Goal: Register for event/course

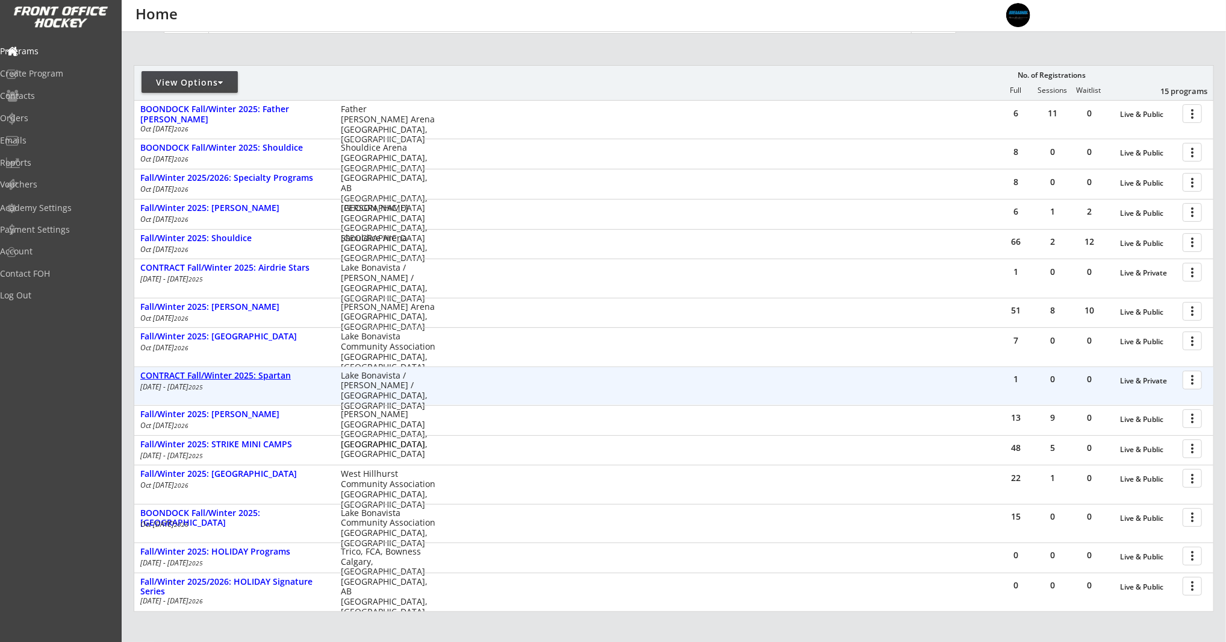
scroll to position [118, 0]
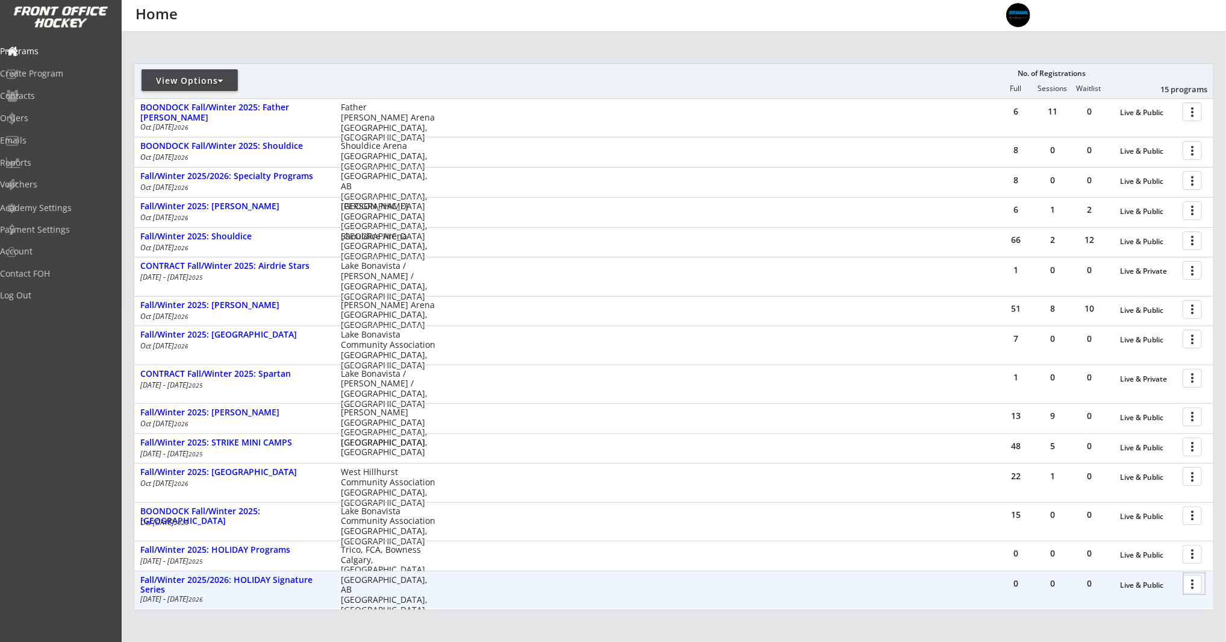
click at [1193, 585] on div at bounding box center [1194, 583] width 21 height 21
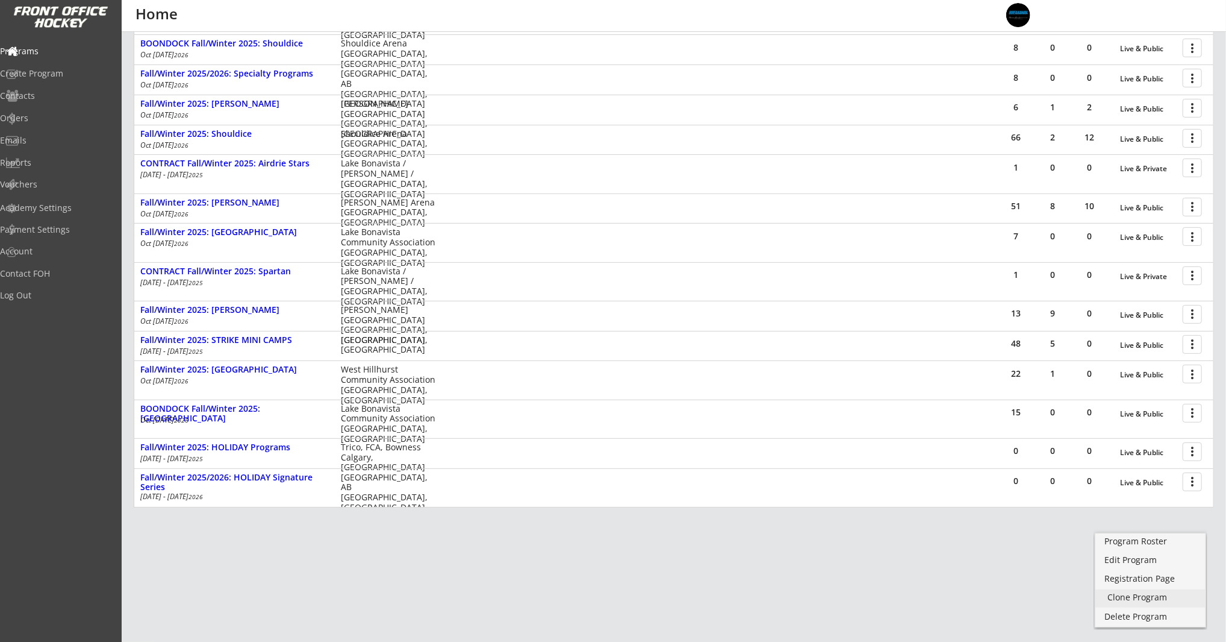
scroll to position [222, 0]
click at [1138, 535] on div "Registration Page" at bounding box center [1151, 537] width 86 height 8
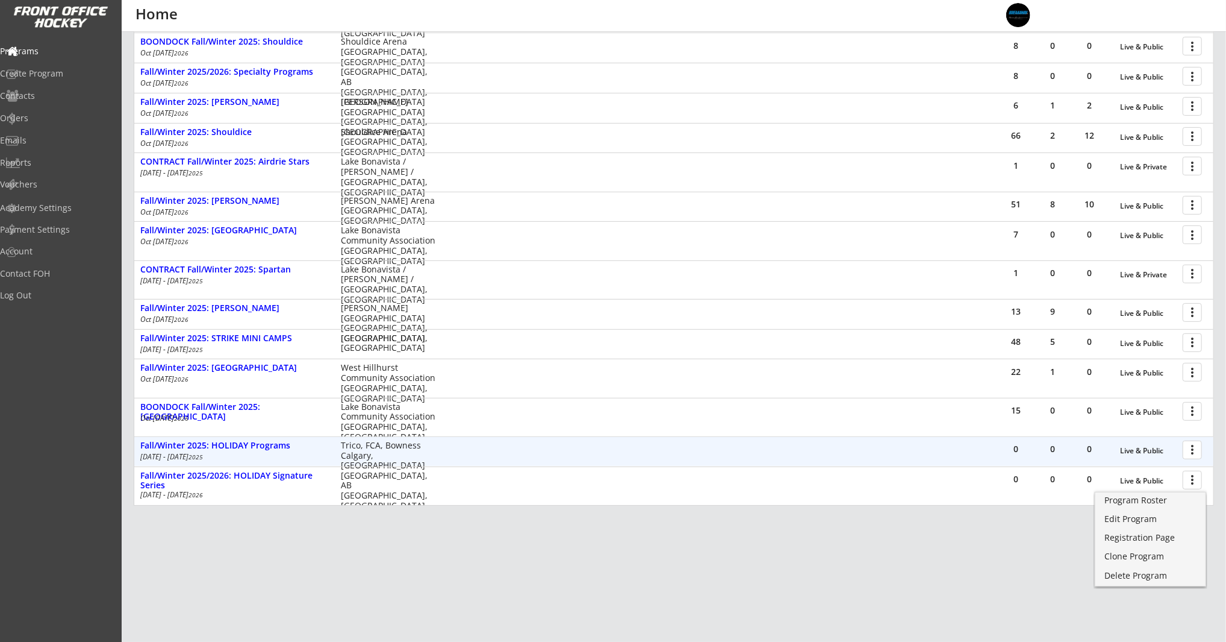
click at [1192, 449] on div at bounding box center [1194, 449] width 21 height 21
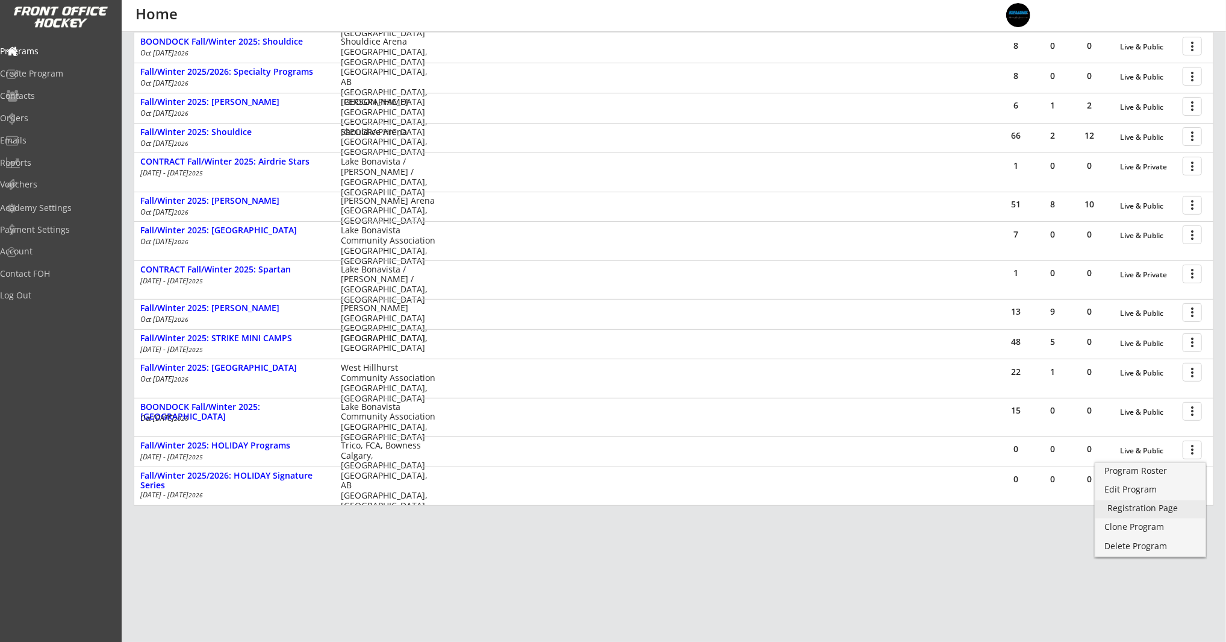
click at [1176, 504] on div "Registration Page" at bounding box center [1151, 508] width 86 height 8
click at [1011, 589] on div "REVENUE $ 124,585 Last 30 days REGISTRATIONS 230 Last 30 days CONTACTS 136 New …" at bounding box center [674, 221] width 1081 height 822
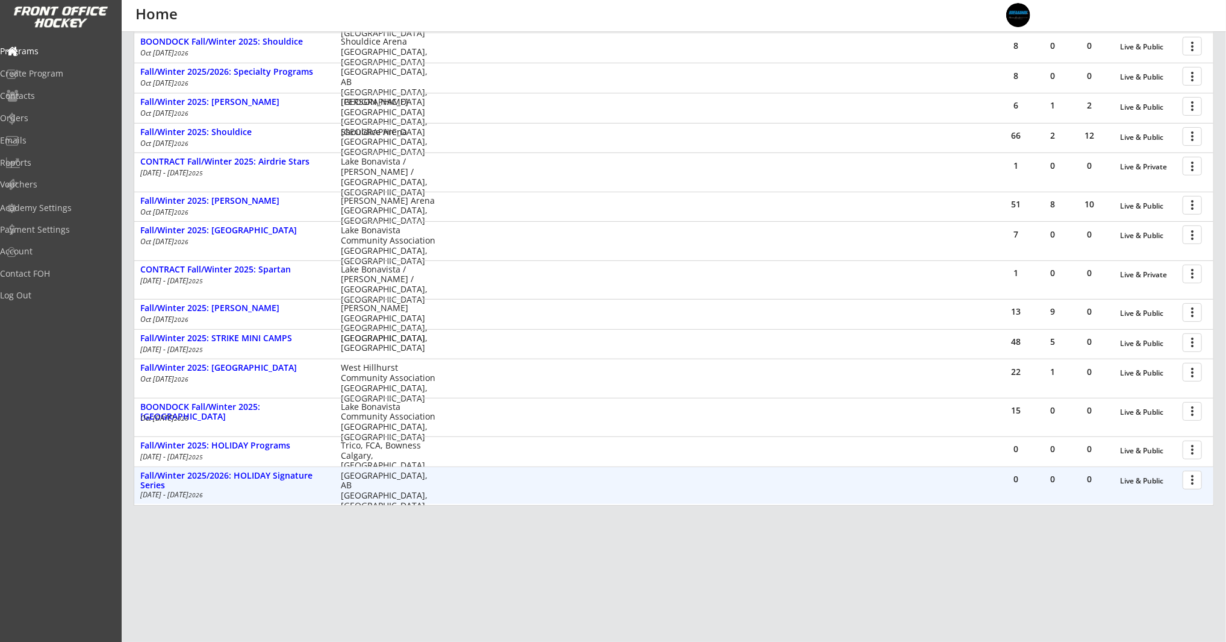
click at [1198, 480] on div at bounding box center [1194, 479] width 21 height 21
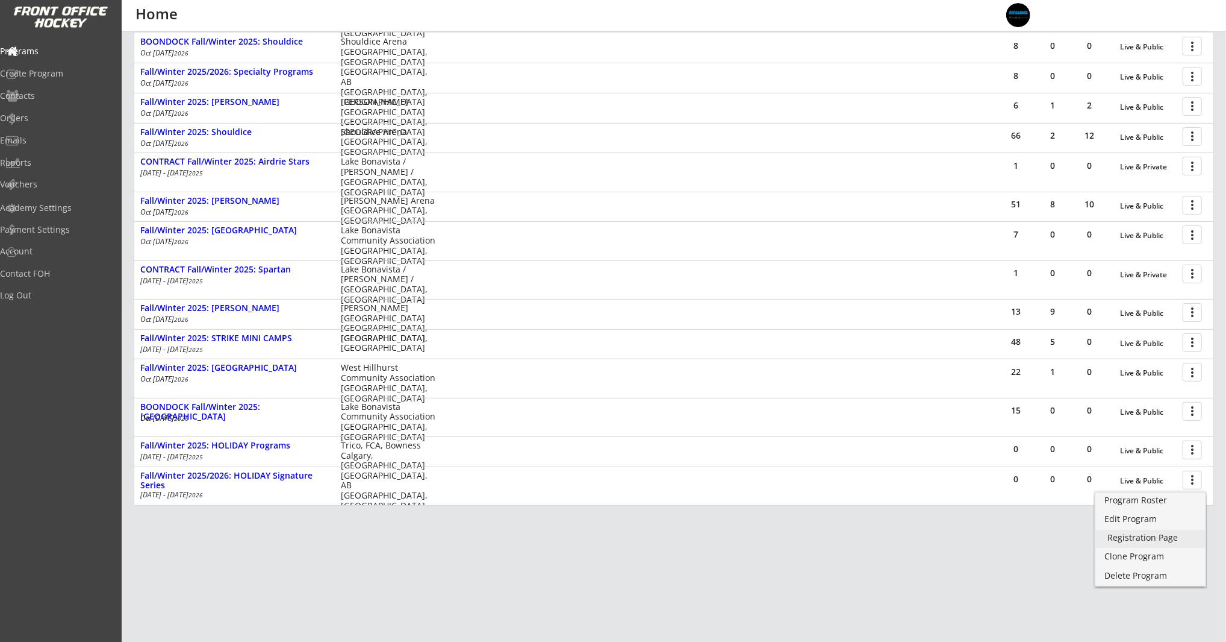
click at [1180, 541] on div "Registration Page" at bounding box center [1151, 537] width 86 height 8
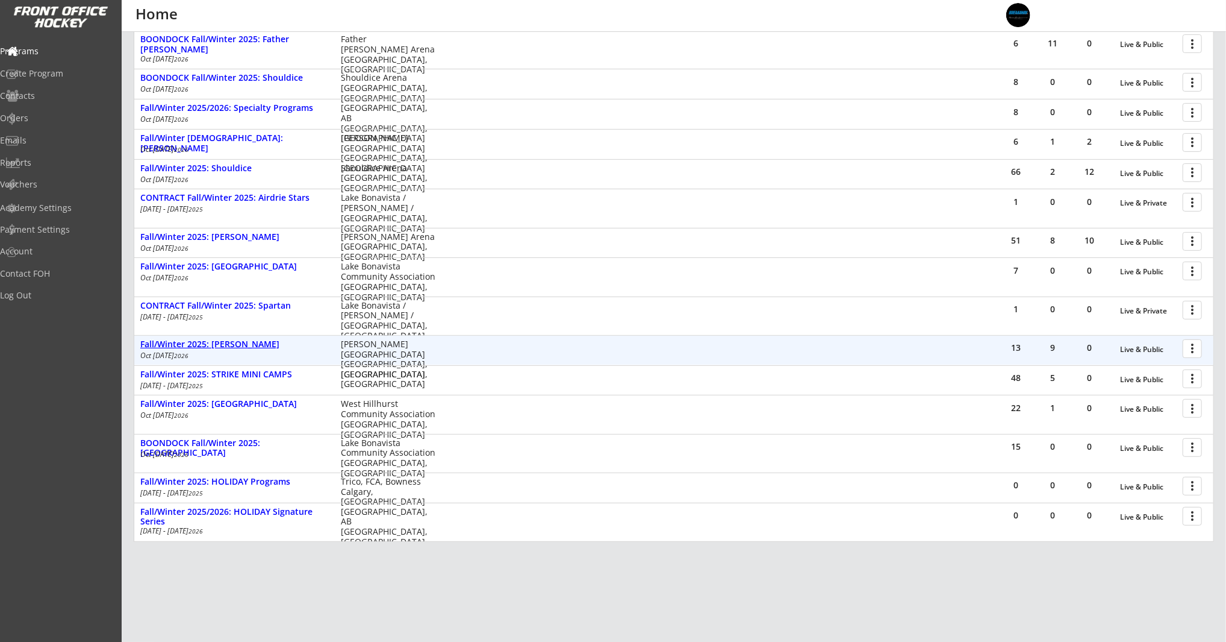
scroll to position [225, 0]
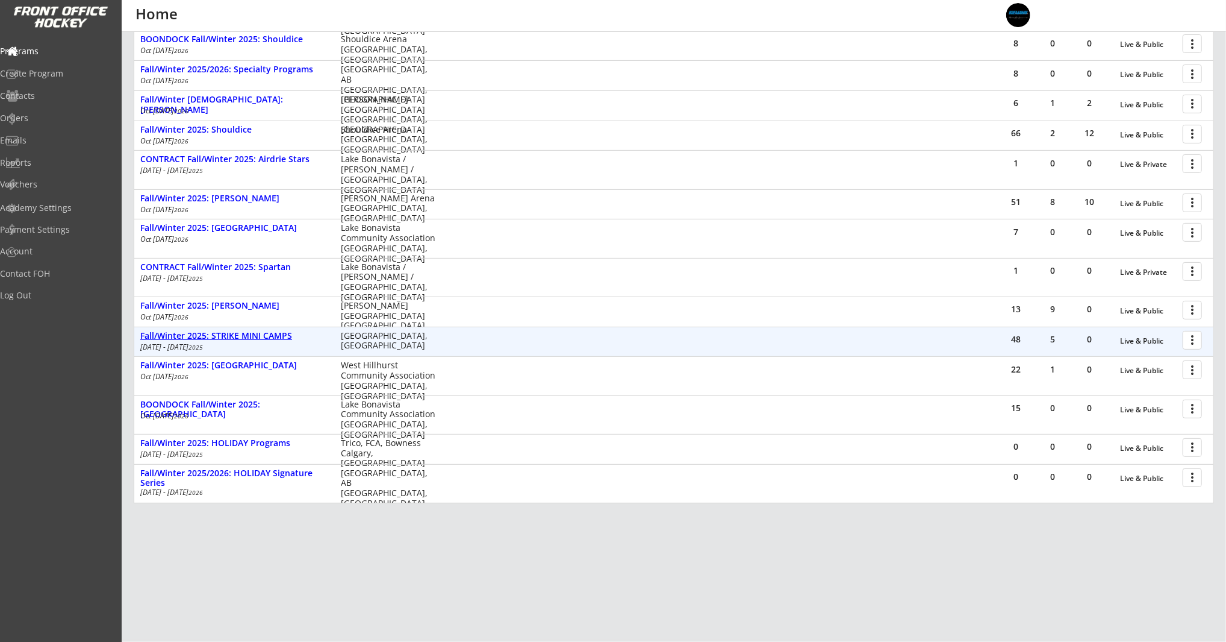
click at [263, 339] on div "Fall/Winter 2025: STRIKE MINI CAMPS" at bounding box center [234, 336] width 188 height 10
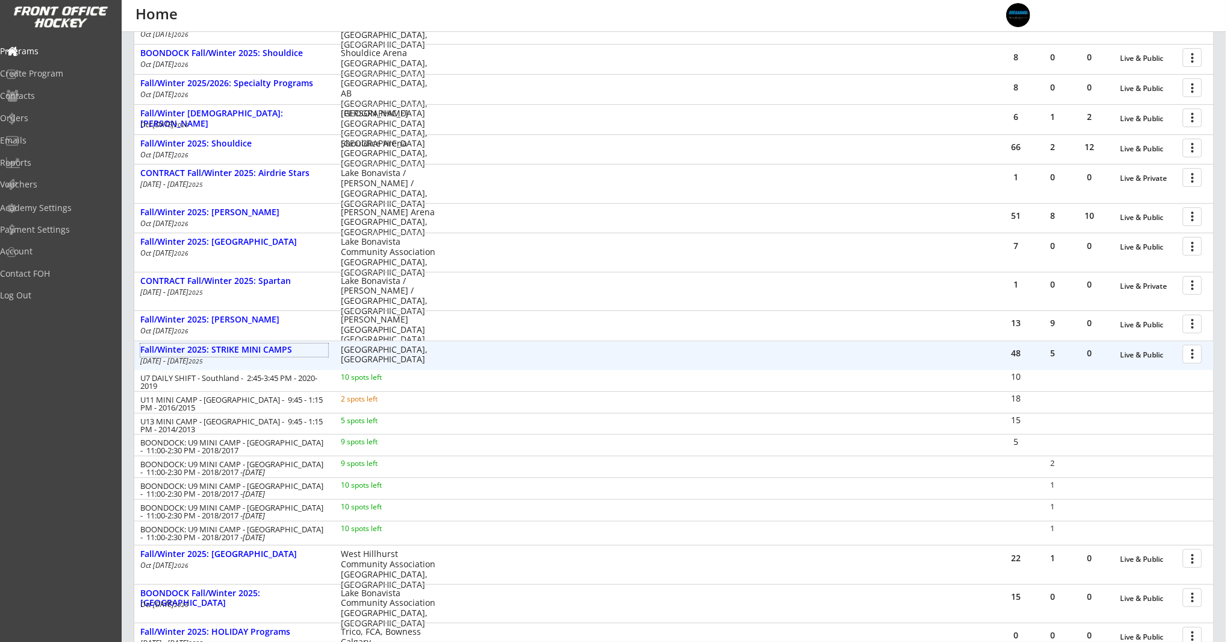
scroll to position [214, 0]
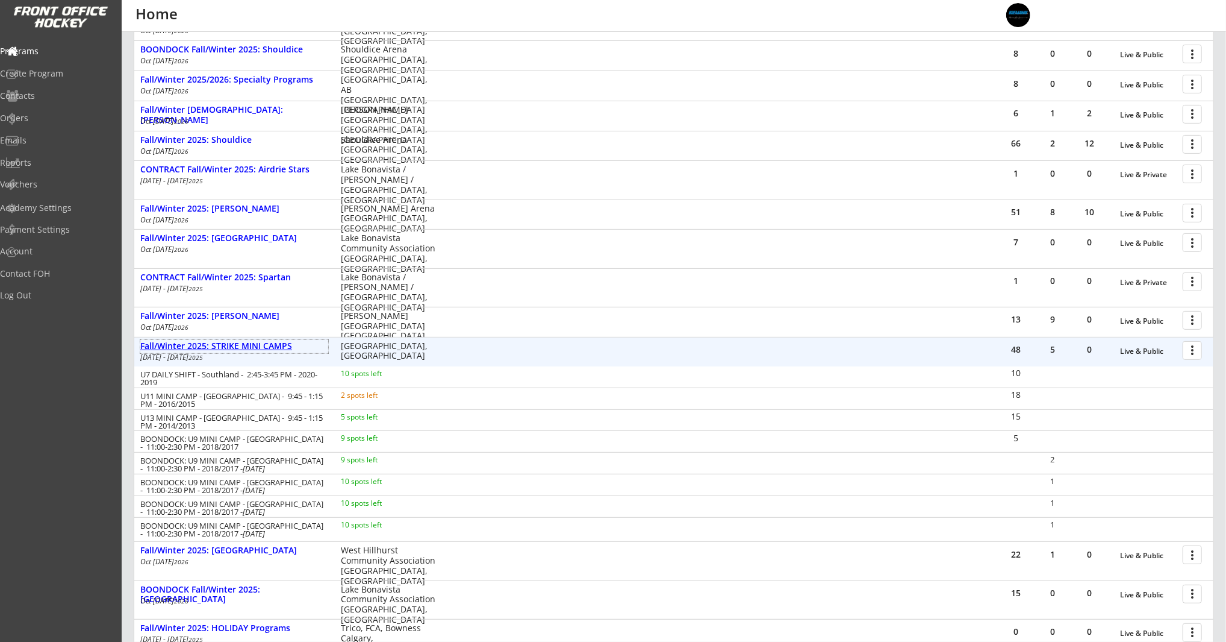
click at [220, 346] on div "Fall/Winter 2025: STRIKE MINI CAMPS" at bounding box center [234, 346] width 188 height 10
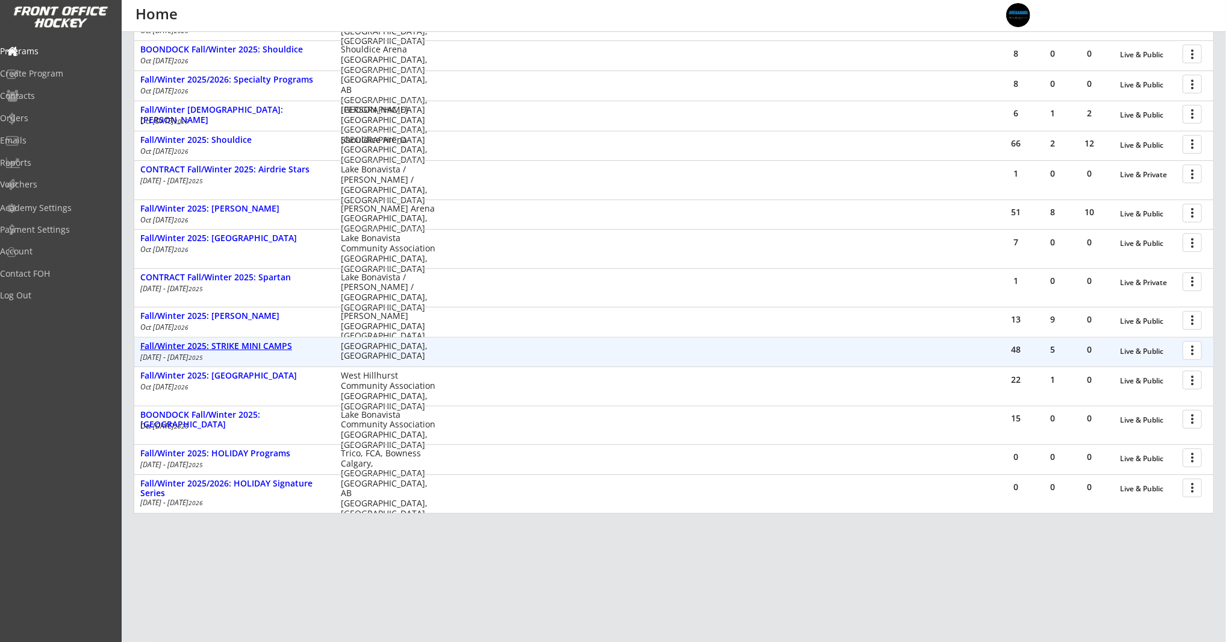
scroll to position [225, 0]
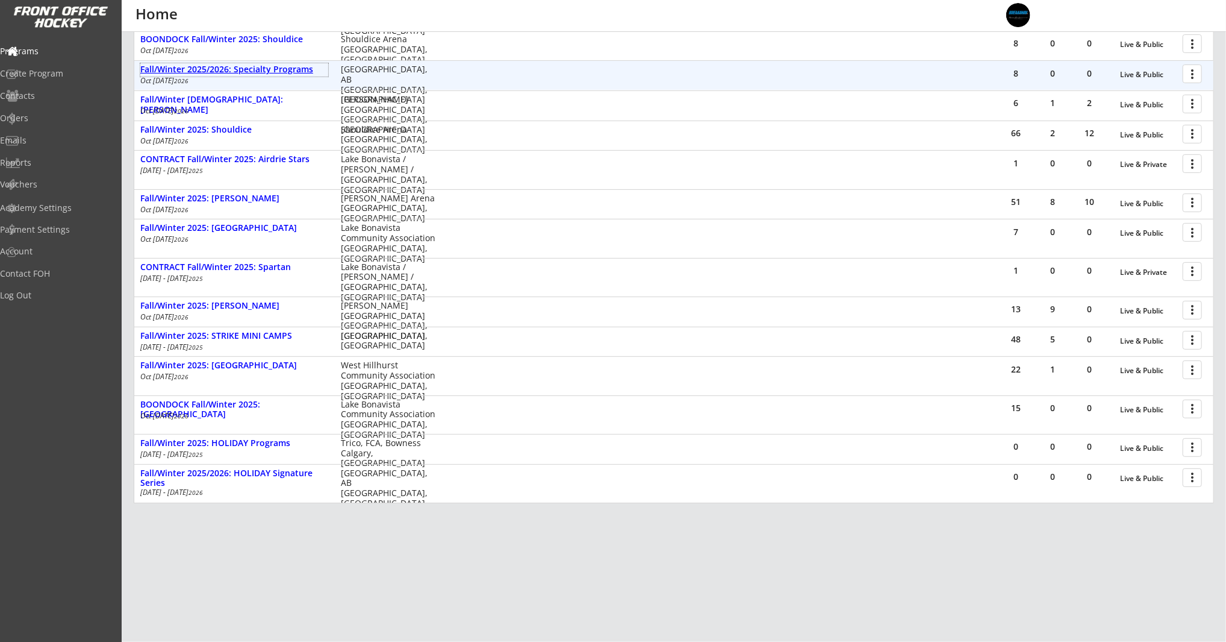
click at [274, 70] on div "Fall/Winter 2025/2026: Specialty Programs" at bounding box center [234, 69] width 188 height 10
